Goal: Task Accomplishment & Management: Manage account settings

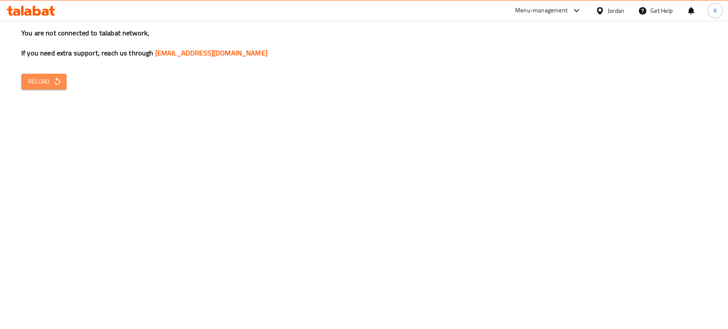
click at [34, 85] on span "Reload" at bounding box center [44, 81] width 32 height 11
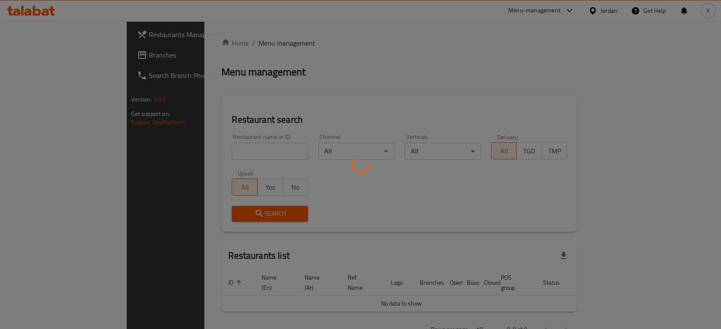
click at [208, 150] on div at bounding box center [360, 164] width 721 height 329
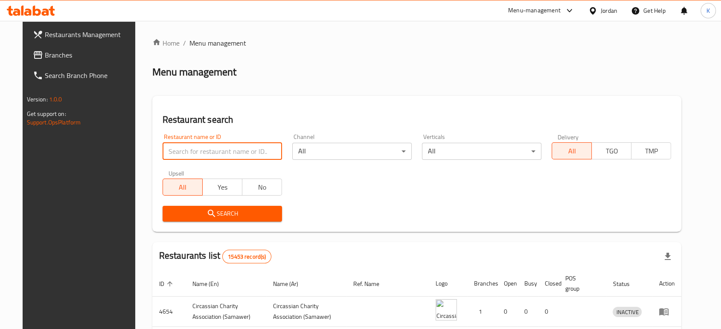
click at [208, 150] on input "search" at bounding box center [222, 151] width 119 height 17
type input "camel"
click button "Search" at bounding box center [222, 214] width 119 height 16
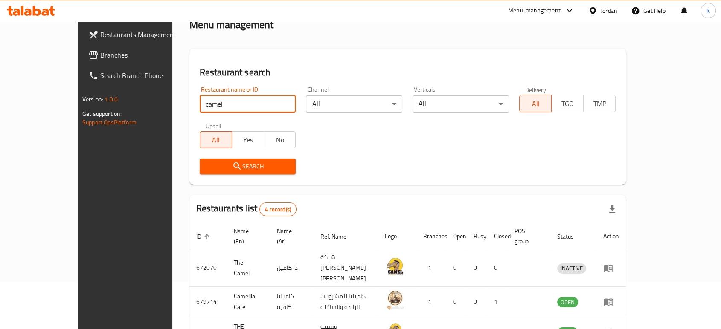
scroll to position [123, 0]
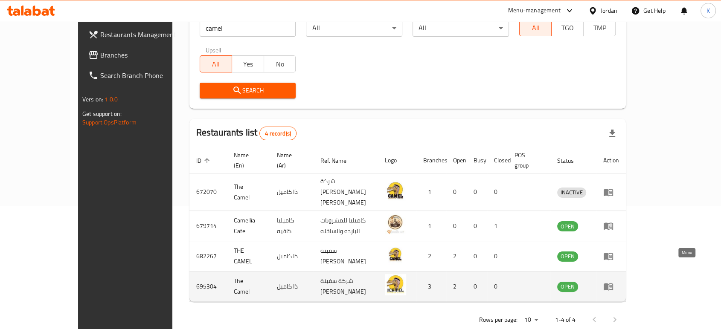
click at [613, 284] on icon "enhanced table" at bounding box center [608, 287] width 9 height 7
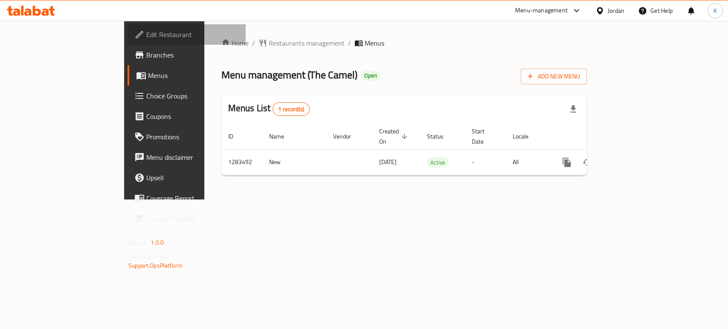
click at [128, 27] on link "Edit Restaurant" at bounding box center [187, 34] width 118 height 20
